Goal: Information Seeking & Learning: Learn about a topic

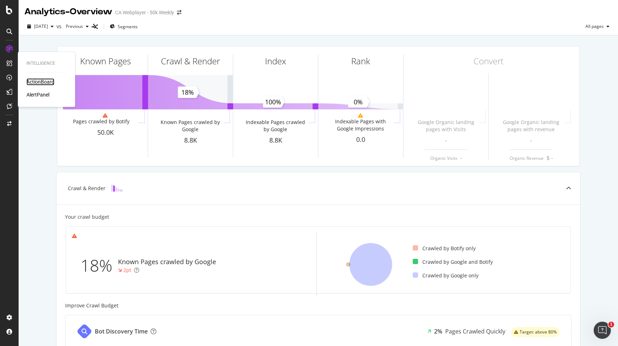
click at [40, 82] on div "ActionBoard" at bounding box center [40, 81] width 28 height 7
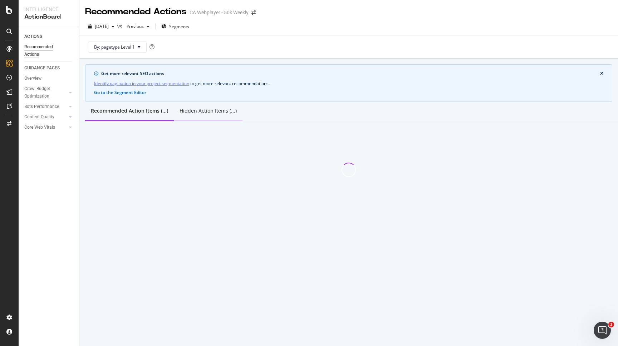
click at [207, 118] on div "Hidden Action Items (...)" at bounding box center [208, 112] width 69 height 20
click at [130, 117] on div "Recommended Action Items (...)" at bounding box center [128, 112] width 87 height 20
click at [45, 90] on div "Crawl Budget Optimization" at bounding box center [43, 92] width 38 height 15
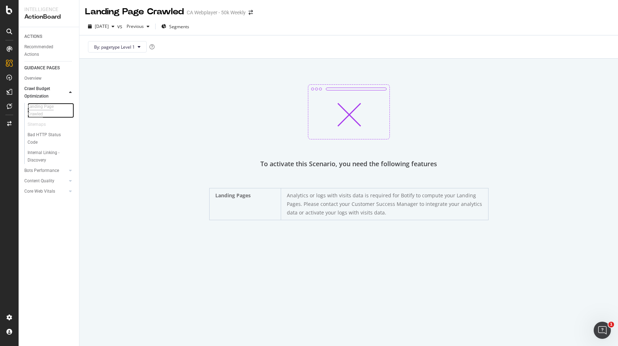
click at [44, 112] on div "Landing Page Crawled" at bounding box center [48, 110] width 40 height 15
click at [59, 139] on div "Bad HTTP Status Code" at bounding box center [48, 138] width 40 height 15
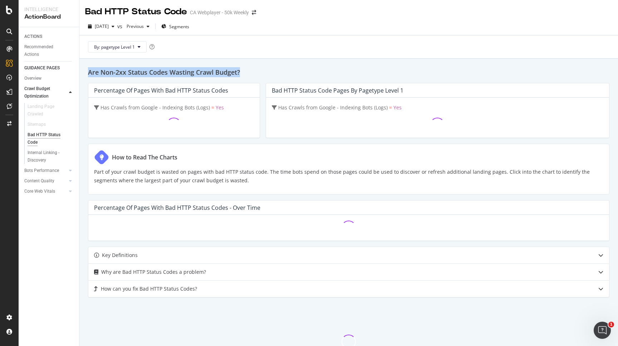
drag, startPoint x: 89, startPoint y: 73, endPoint x: 274, endPoint y: 72, distance: 184.9
click at [274, 72] on h2 "Are Non-2xx Status Codes Wasting Crawl Budget?" at bounding box center [348, 72] width 521 height 10
click at [61, 171] on div at bounding box center [63, 170] width 7 height 7
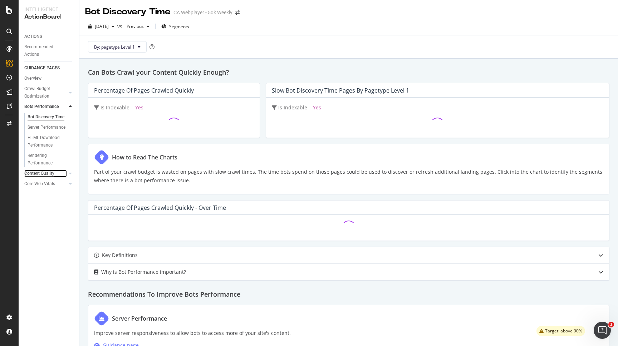
click at [43, 174] on div "Content Quality" at bounding box center [39, 174] width 30 height 8
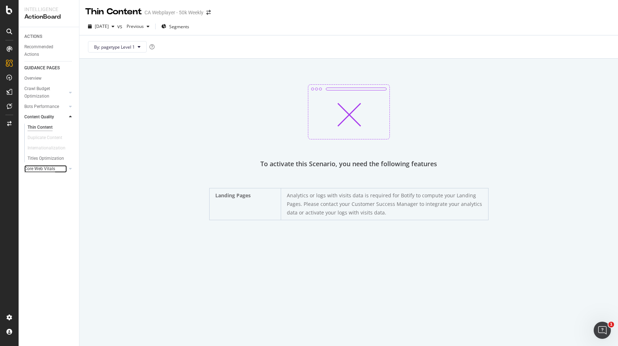
click at [46, 169] on div "Core Web Vitals" at bounding box center [39, 169] width 31 height 8
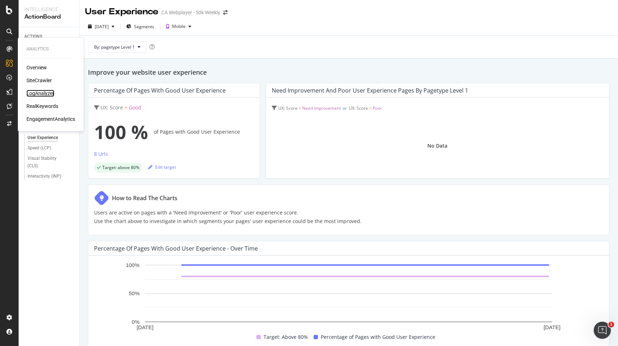
click at [44, 94] on div "LogAnalyzer" at bounding box center [40, 93] width 28 height 7
